Goal: Communication & Community: Share content

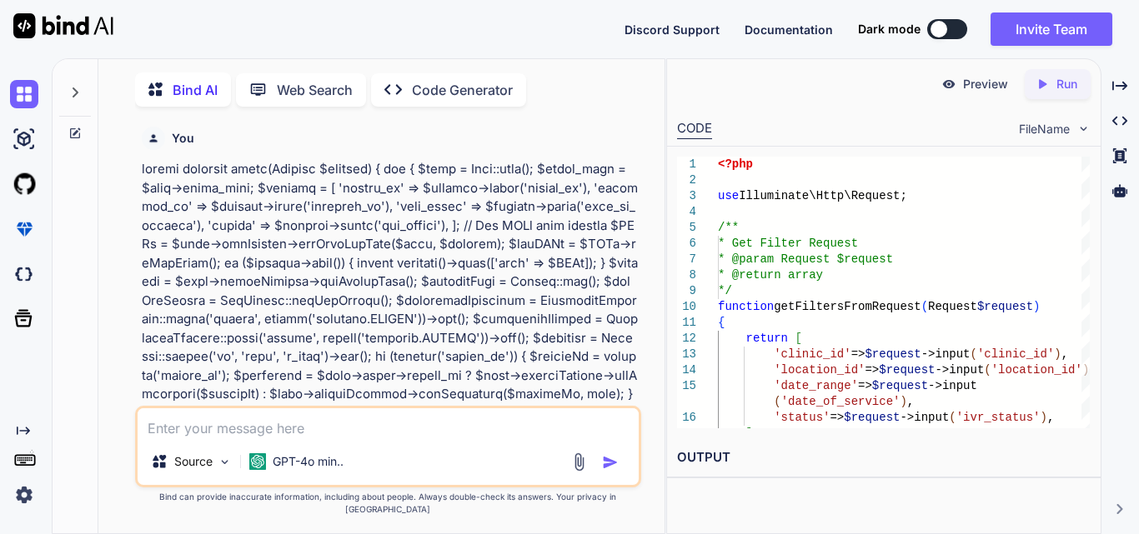
scroll to position [10655, 0]
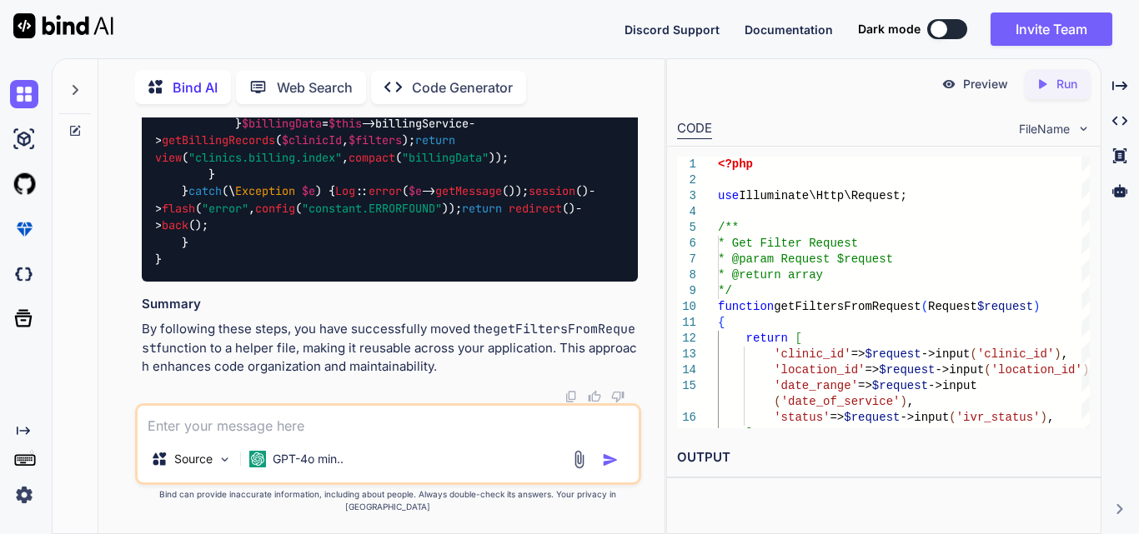
type textarea "x"
type textarea "Working on to implement the functionality to bind the data related to list clin…"
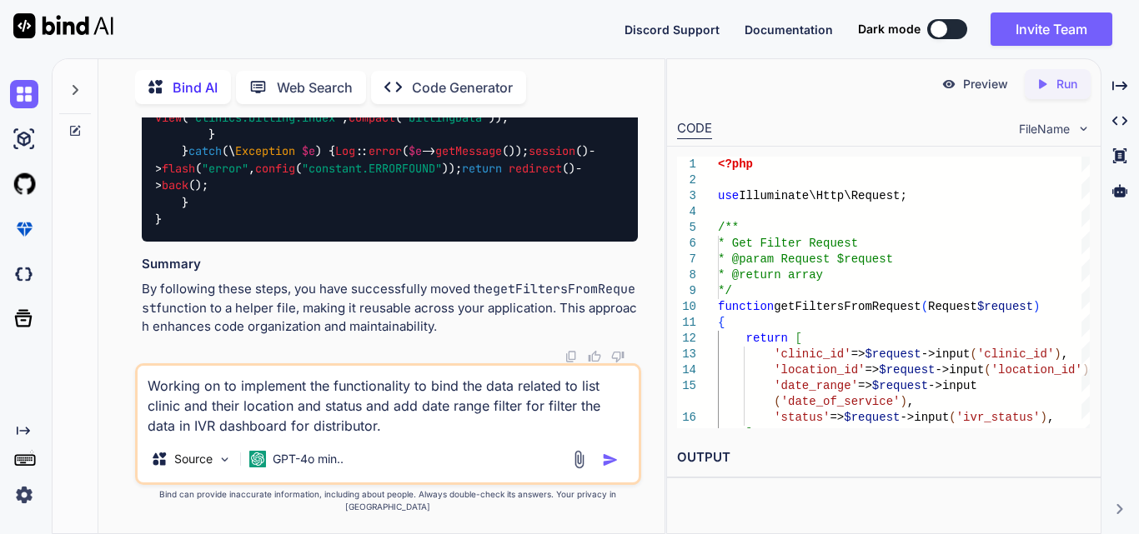
type textarea "x"
type textarea "Working on to implement the functionality to bind the data related to list clin…"
type textarea "x"
type textarea "Working on to implement the functionality to bind the data related to list clin…"
type textarea "x"
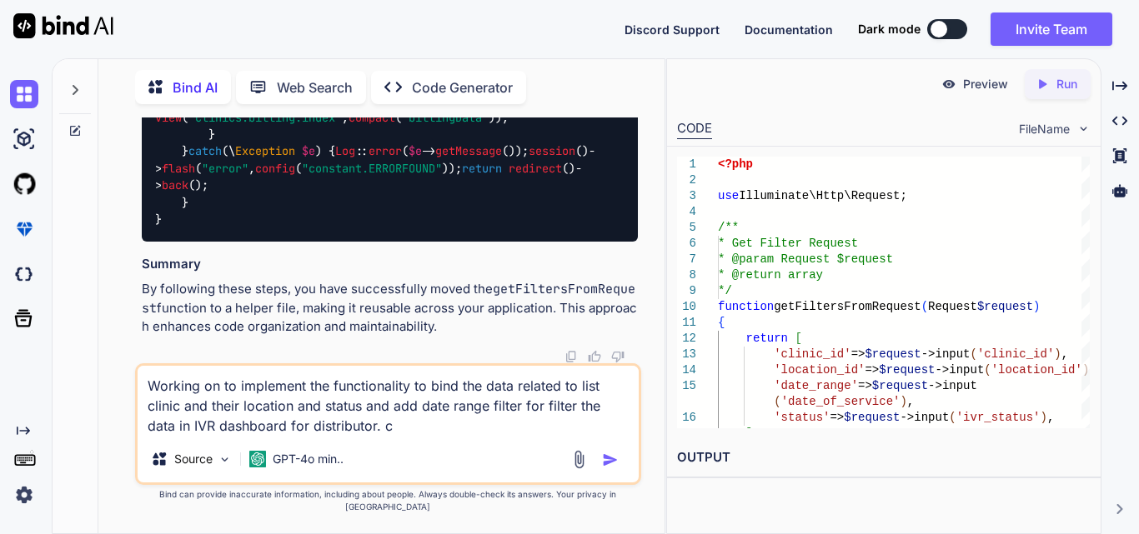
type textarea "Working on to implement the functionality to bind the data related to list clin…"
type textarea "x"
type textarea "Working on to implement the functionality to bind the data related to list clin…"
type textarea "x"
type textarea "Working on to implement the functionality to bind the data related to list clin…"
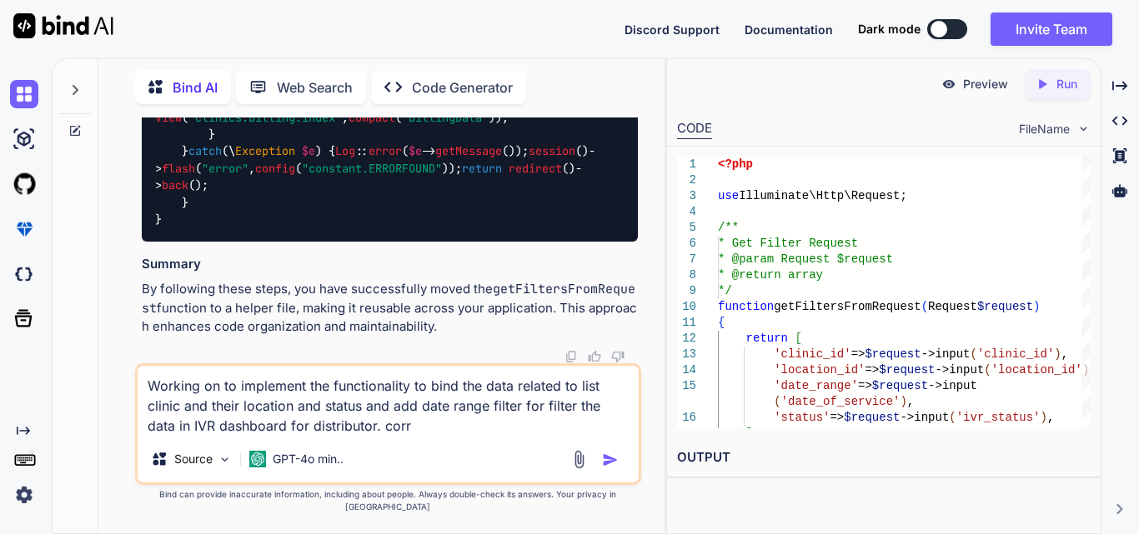
type textarea "x"
type textarea "Working on to implement the functionality to bind the data related to list clin…"
type textarea "x"
type textarea "Working on to implement the functionality to bind the data related to list clin…"
type textarea "x"
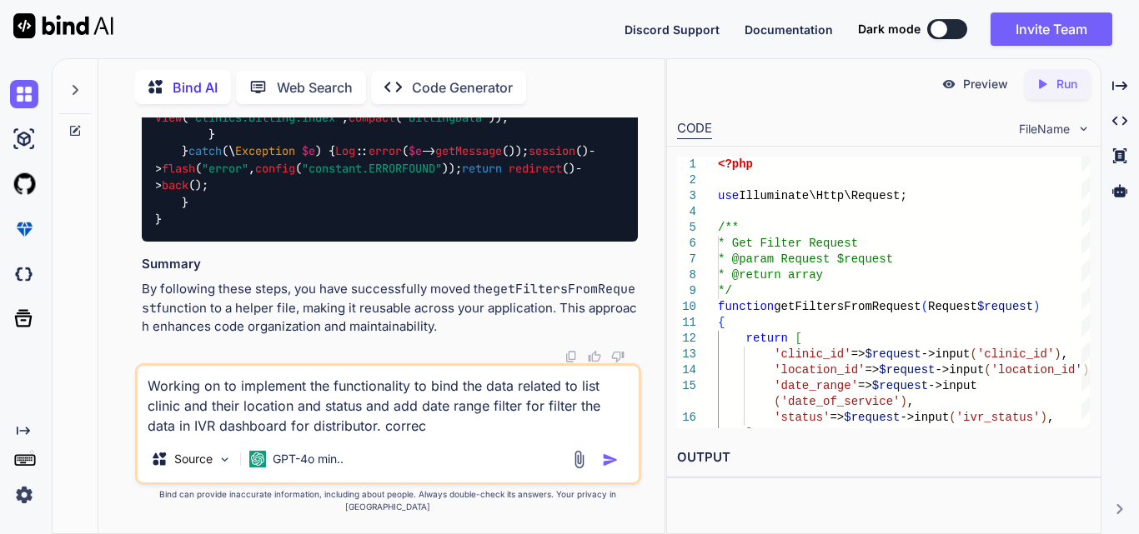
type textarea "Working on to implement the functionality to bind the data related to list clin…"
type textarea "x"
type textarea "Working on to implement the functionality to bind the data related to list clin…"
type textarea "x"
type textarea "Working on to implement the functionality to bind the data related to list clin…"
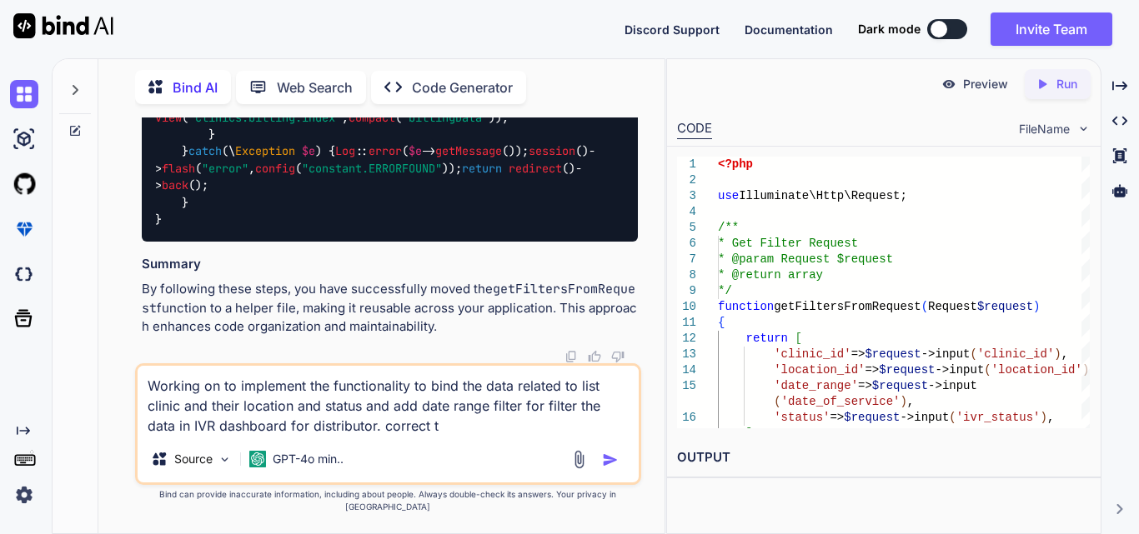
type textarea "x"
type textarea "Working on to implement the functionality to bind the data related to list clin…"
type textarea "x"
type textarea "Working on to implement the functionality to bind the data related to list clin…"
type textarea "x"
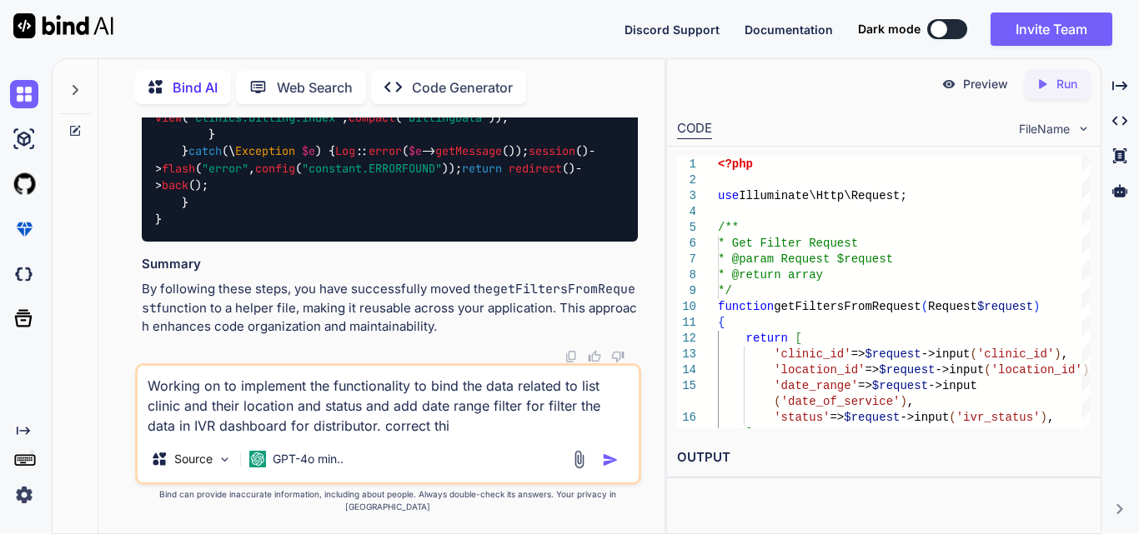
type textarea "Working on to implement the functionality to bind the data related to list clin…"
type textarea "x"
type textarea "Working on to implement the functionality to bind the data related to list clin…"
type textarea "x"
type textarea "Working on to implement the functionality to bind the data related to list clin…"
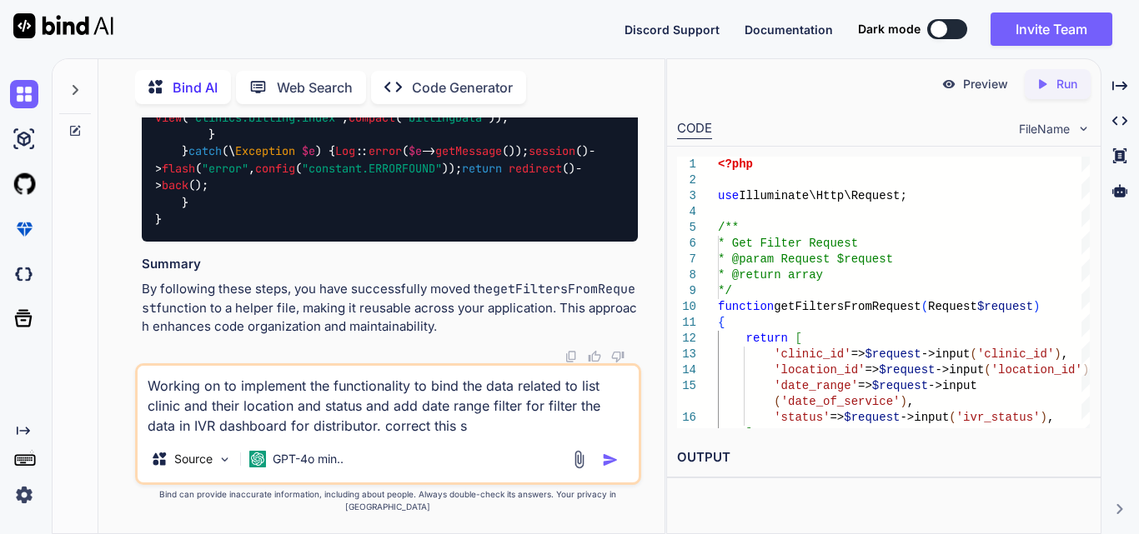
type textarea "x"
type textarea "Working on to implement the functionality to bind the data related to list clin…"
type textarea "x"
type textarea "Working on to implement the functionality to bind the data related to list clin…"
type textarea "x"
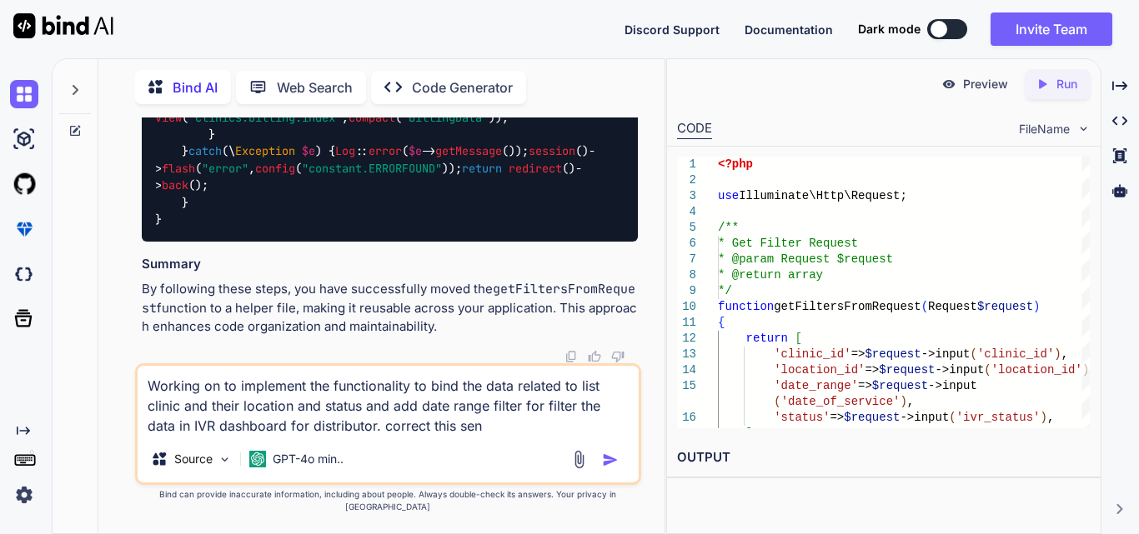
type textarea "Working on to implement the functionality to bind the data related to list clin…"
type textarea "x"
type textarea "Working on to implement the functionality to bind the data related to list clin…"
type textarea "x"
type textarea "Working on to implement the functionality to bind the data related to list clin…"
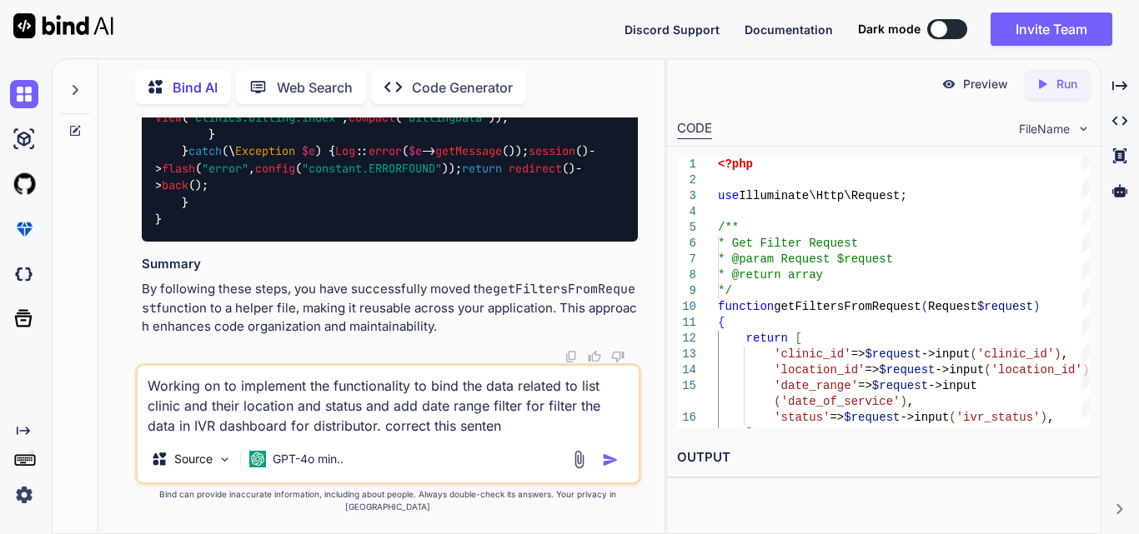
type textarea "x"
type textarea "Working on to implement the functionality to bind the data related to list clin…"
type textarea "x"
type textarea "Working on to implement the functionality to bind the data related to list clin…"
type textarea "x"
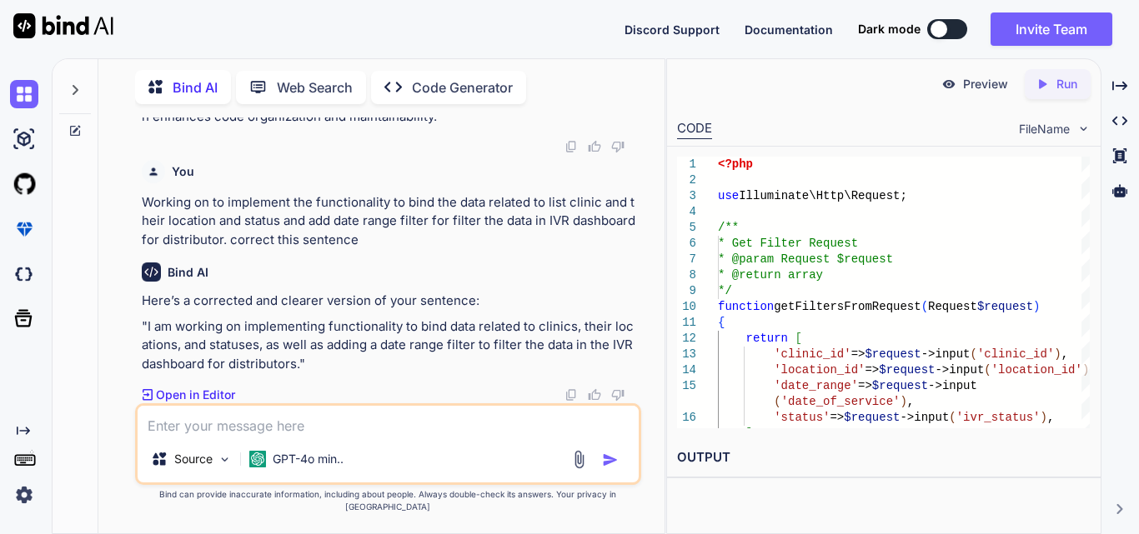
scroll to position [10905, 0]
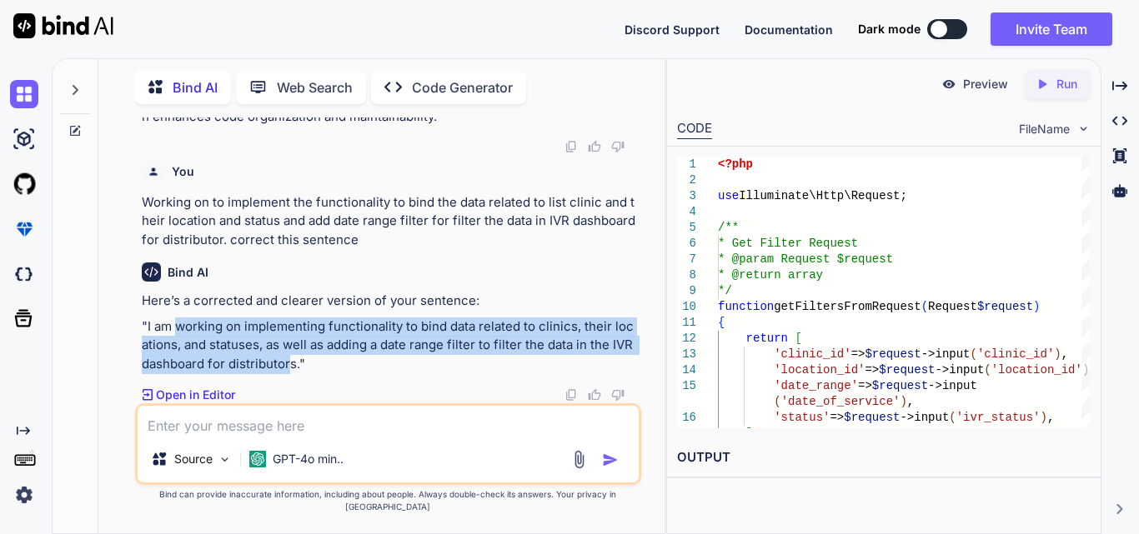
drag, startPoint x: 178, startPoint y: 337, endPoint x: 279, endPoint y: 371, distance: 106.5
click at [279, 371] on p ""I am working on implementing functionality to bind data related to clinics, th…" at bounding box center [390, 346] width 496 height 57
copy p "working on implementing functionality to bind data related to clinics, their lo…"
